Goal: Navigation & Orientation: Find specific page/section

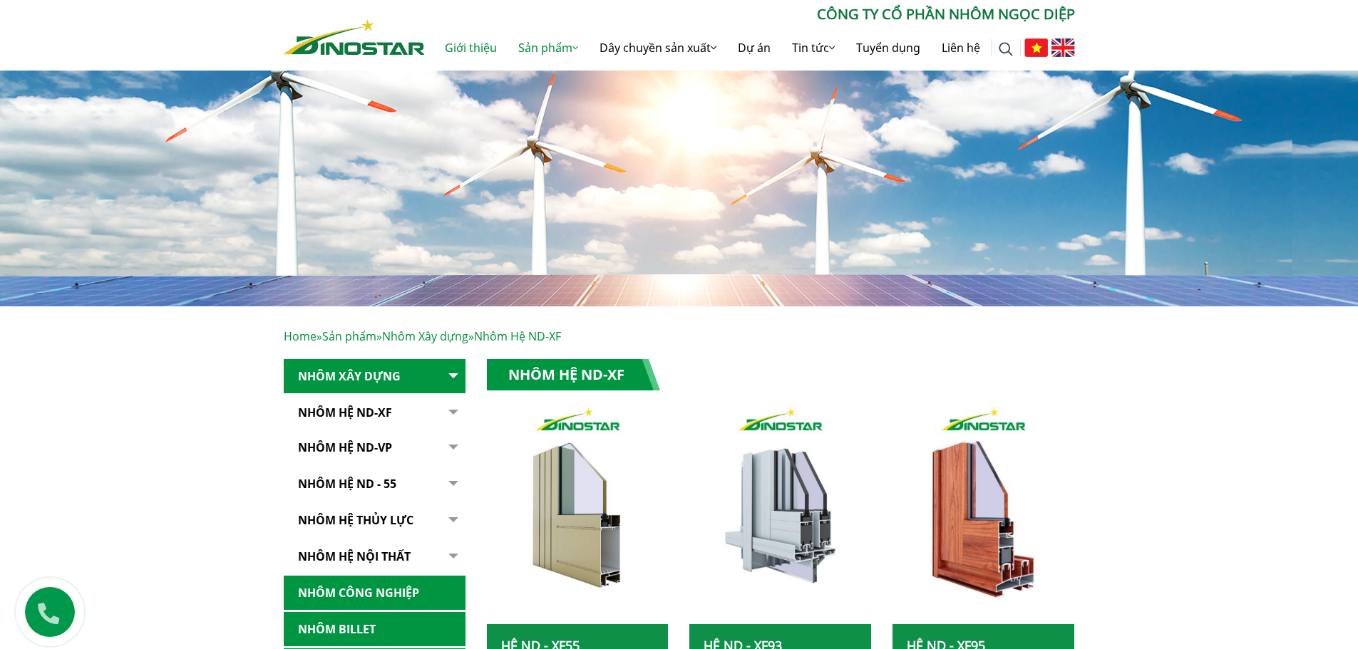
click at [453, 43] on link "Giới thiệu" at bounding box center [470, 48] width 73 height 46
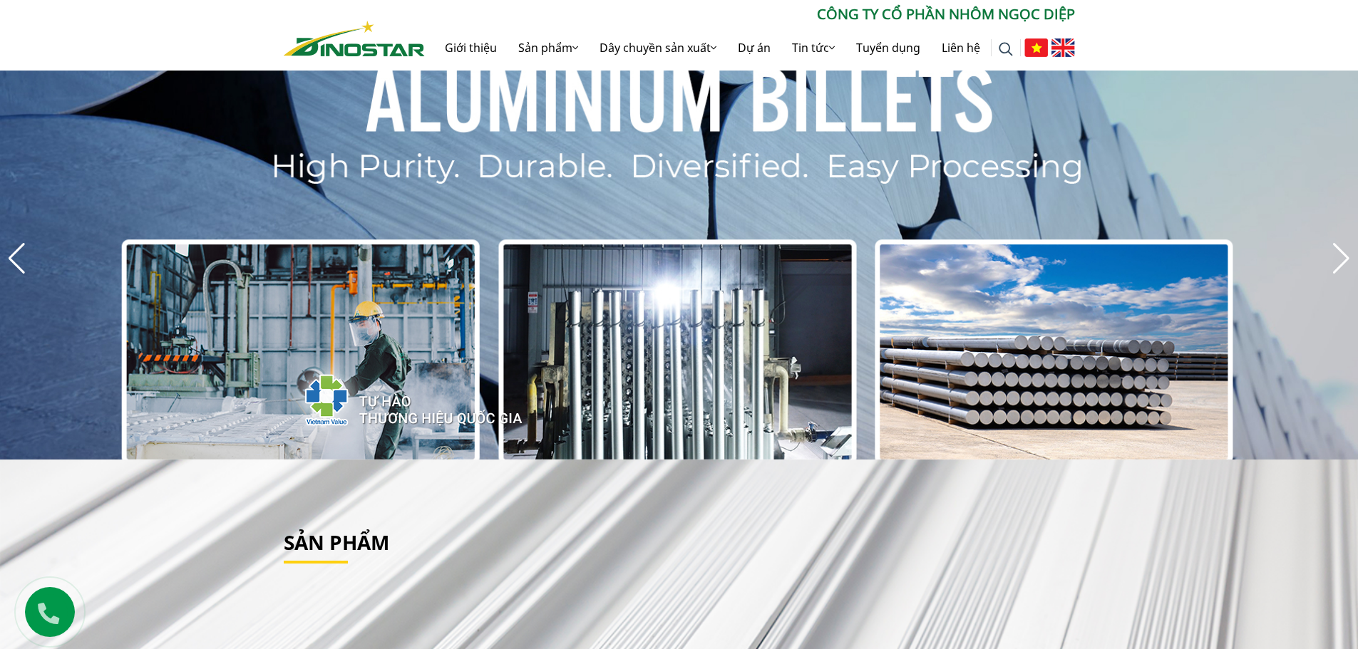
click at [368, 46] on img at bounding box center [354, 39] width 141 height 36
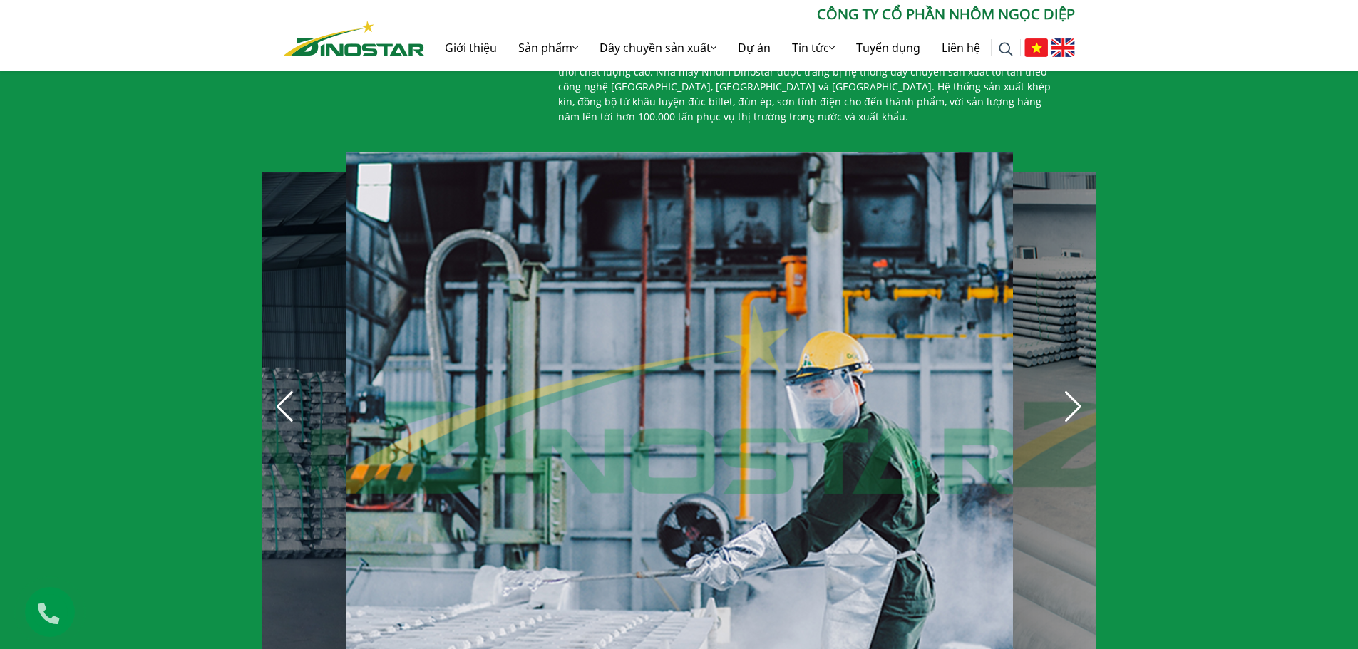
scroll to position [983, 0]
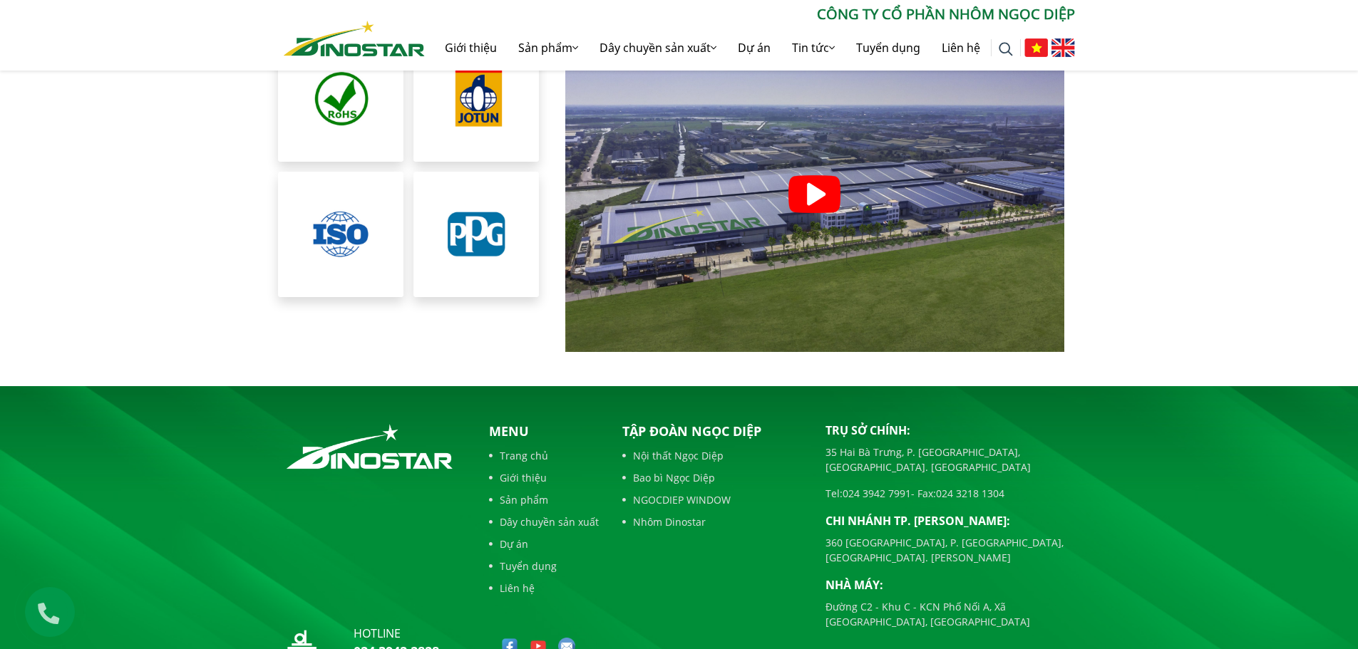
scroll to position [3258, 0]
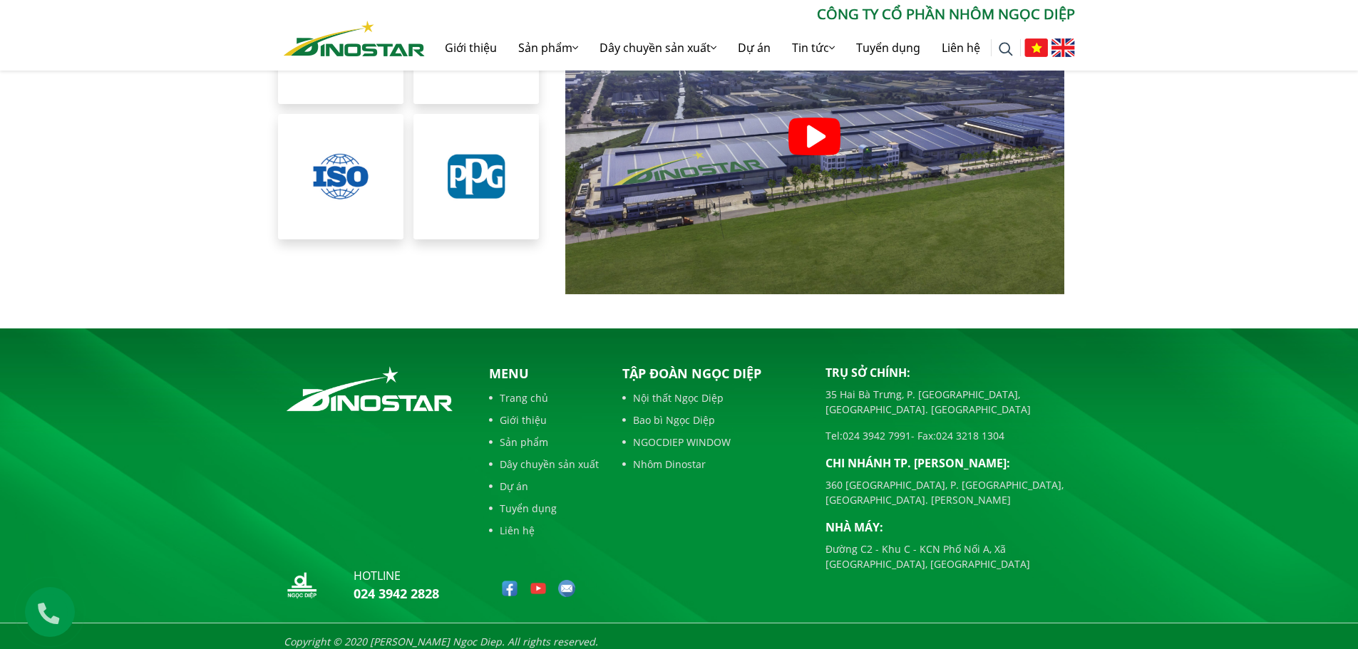
click at [700, 457] on link "Nhôm Dinostar" at bounding box center [713, 464] width 182 height 15
